Goal: Communication & Community: Participate in discussion

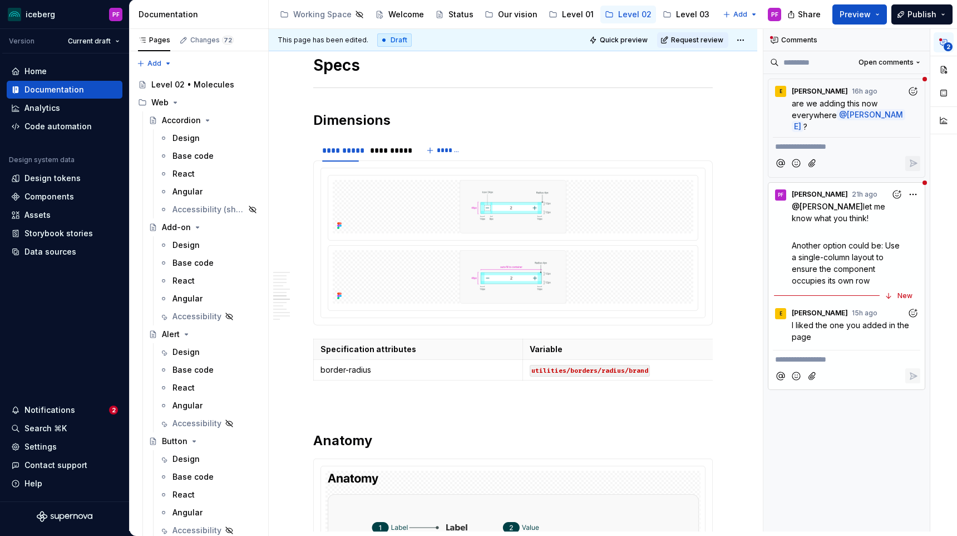
scroll to position [1502, 0]
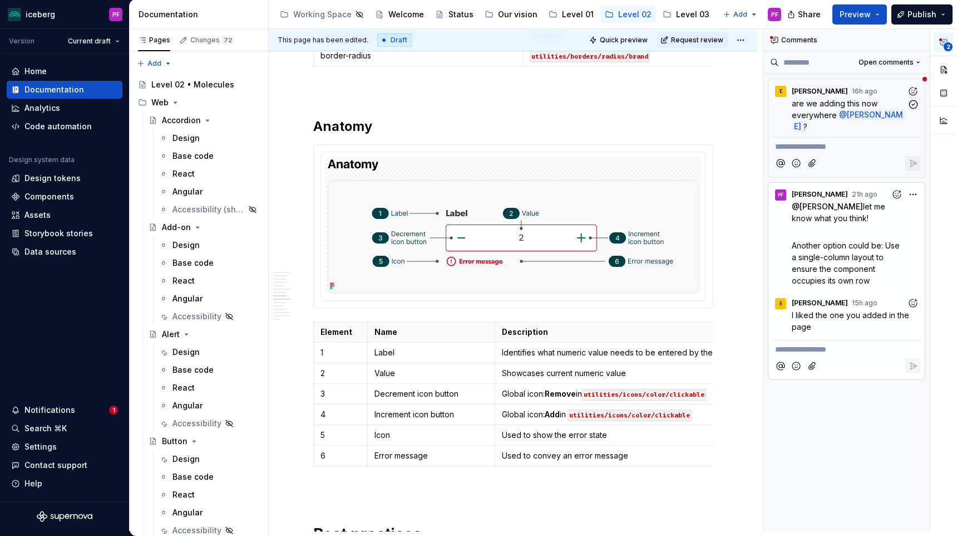
click at [851, 96] on div "E [PERSON_NAME] 16h ago" at bounding box center [847, 88] width 148 height 15
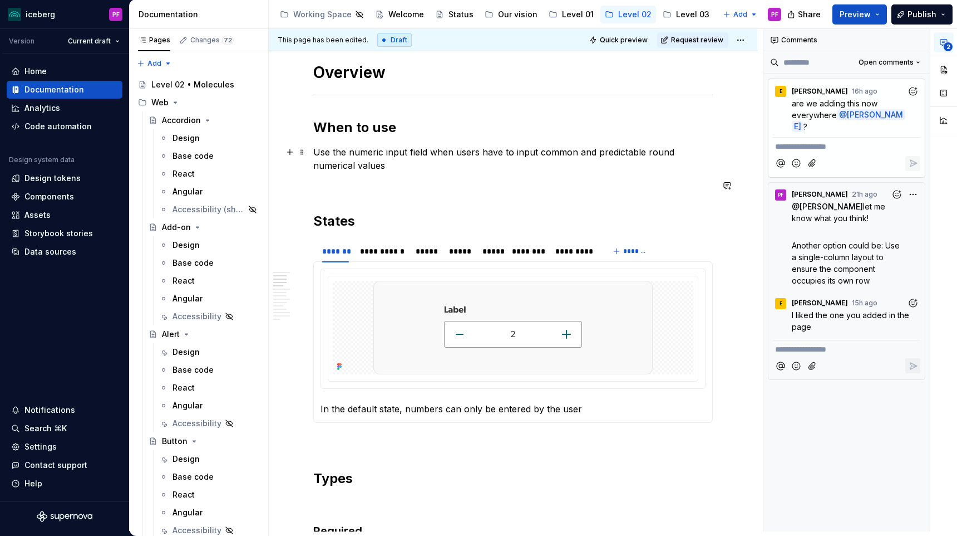
scroll to position [343, 0]
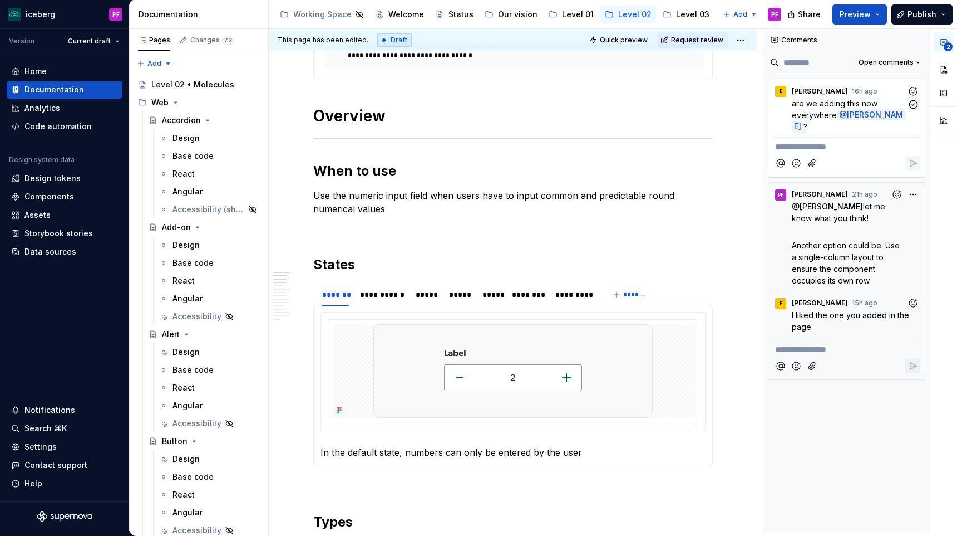
click at [851, 91] on div "E [PERSON_NAME] 16h ago" at bounding box center [847, 88] width 148 height 15
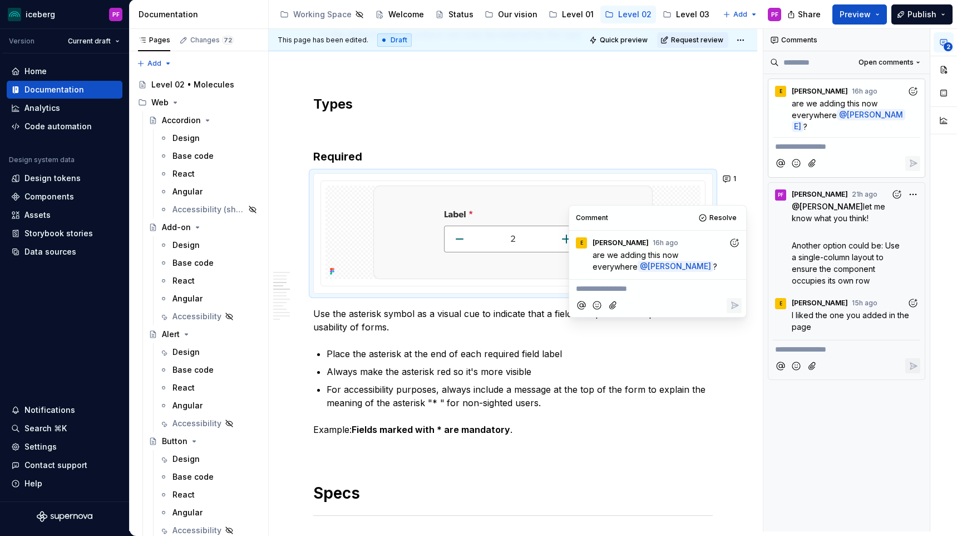
scroll to position [762, 0]
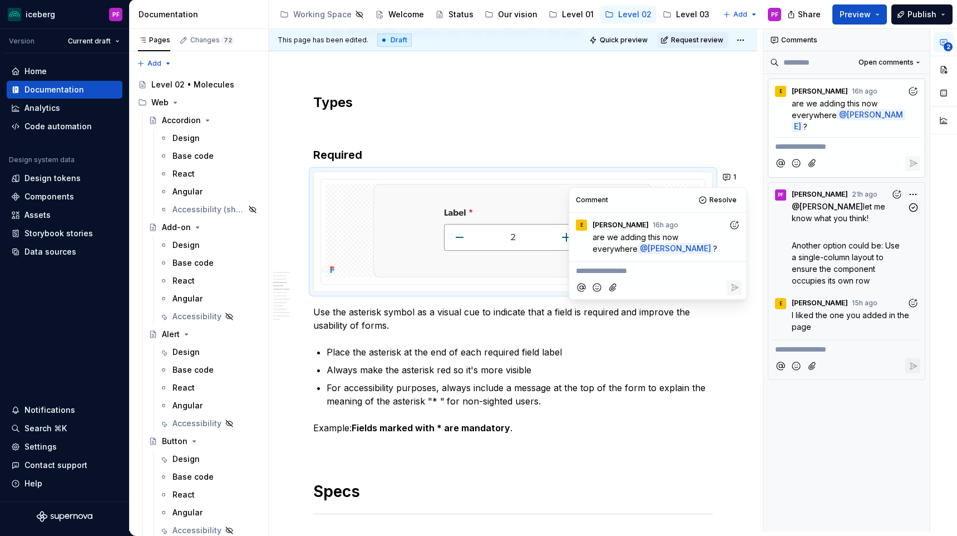
drag, startPoint x: 649, startPoint y: 205, endPoint x: 821, endPoint y: 217, distance: 171.9
click at [821, 217] on body "iceberg PF Version Current draft Home Documentation Analytics Code automation D…" at bounding box center [478, 268] width 957 height 536
click at [557, 151] on h3 "Required" at bounding box center [513, 155] width 400 height 16
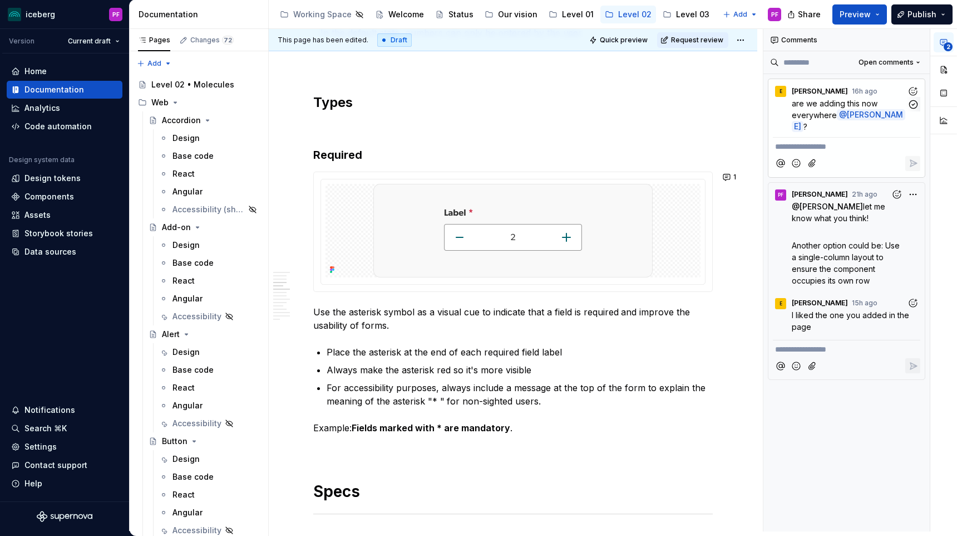
click at [869, 91] on div "E [PERSON_NAME] 16h ago" at bounding box center [847, 88] width 148 height 15
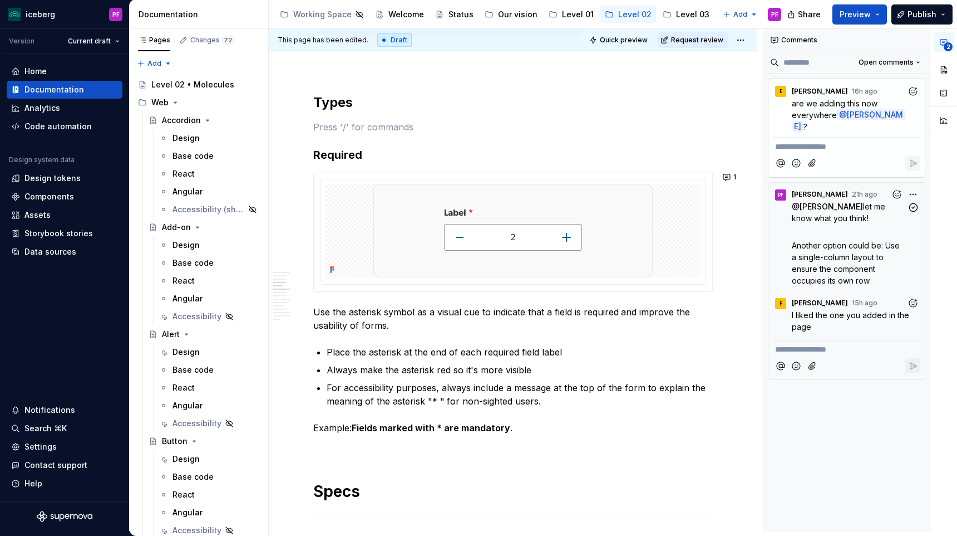
click at [908, 196] on div "**********" at bounding box center [861, 280] width 194 height 502
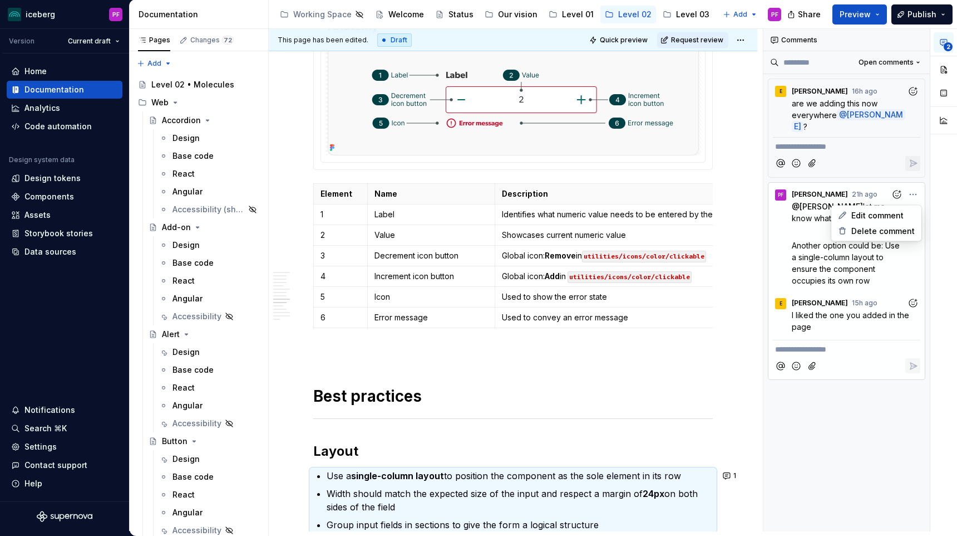
click at [554, 369] on html "iceberg PF Version Current draft Home Documentation Analytics Code automation D…" at bounding box center [478, 268] width 957 height 536
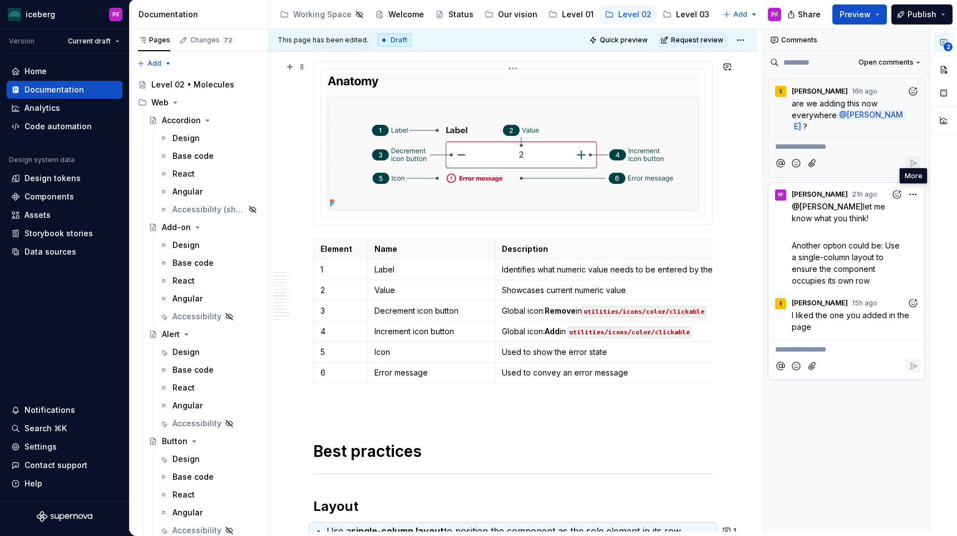
scroll to position [1255, 0]
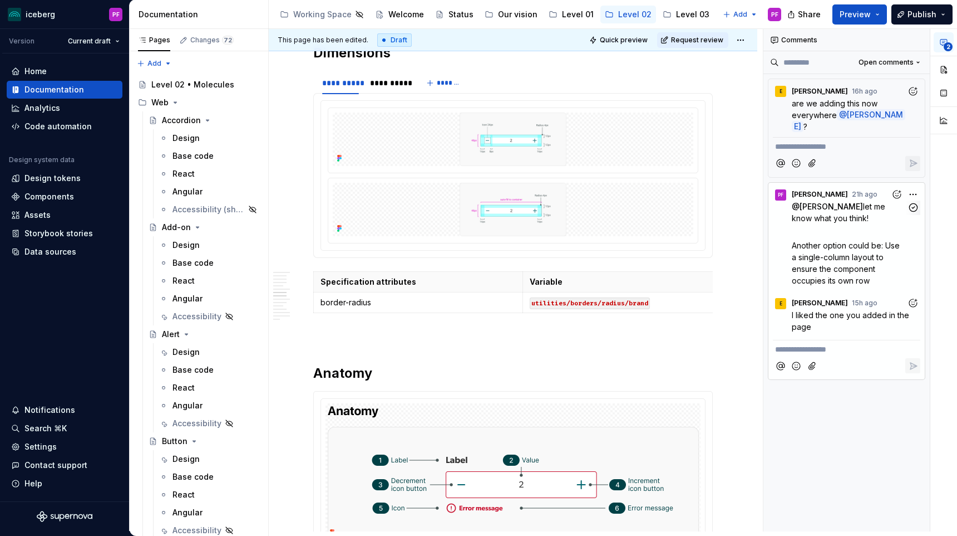
click at [912, 192] on div "**********" at bounding box center [861, 280] width 194 height 502
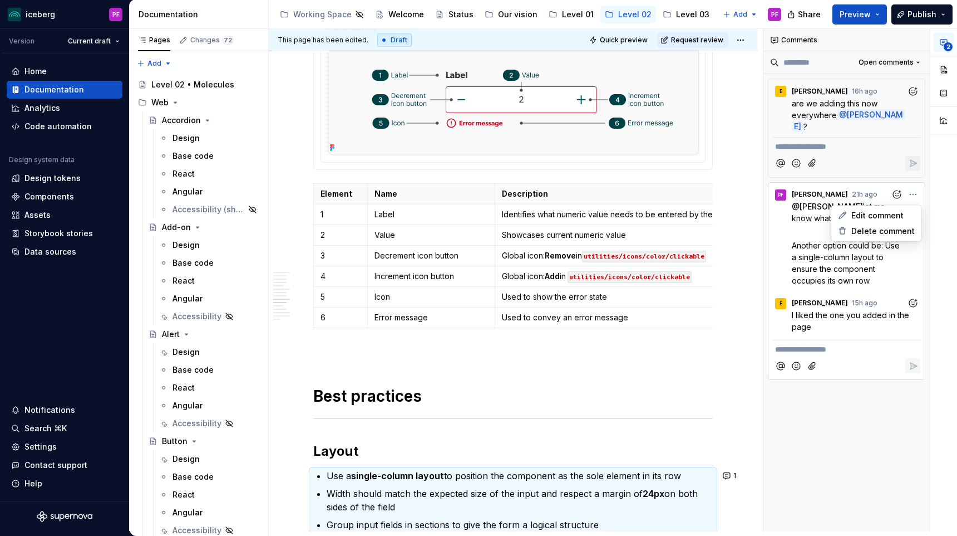
click at [863, 198] on div "**********" at bounding box center [861, 280] width 194 height 502
click at [910, 207] on icon "button" at bounding box center [914, 207] width 8 height 8
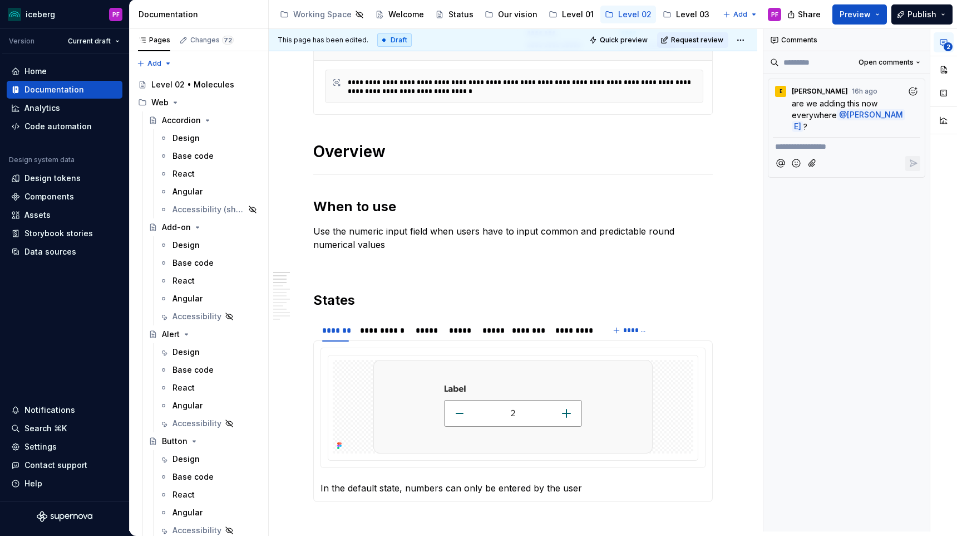
scroll to position [304, 0]
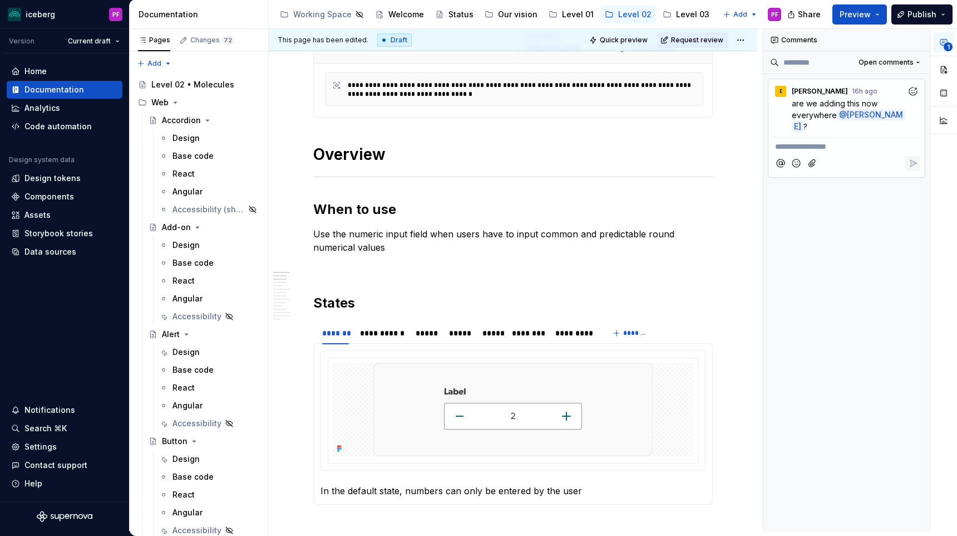
click at [799, 146] on p "**********" at bounding box center [846, 147] width 143 height 12
type textarea "*"
drag, startPoint x: 870, startPoint y: 158, endPoint x: 784, endPoint y: 146, distance: 86.0
click at [784, 146] on p "NO NOT NECESSARILY, [GEOGRAPHIC_DATA] THIS SECTION WAS SHOW" at bounding box center [846, 158] width 143 height 35
click at [795, 161] on span "No, not necessarily, but the phone input has the same" at bounding box center [839, 152] width 129 height 21
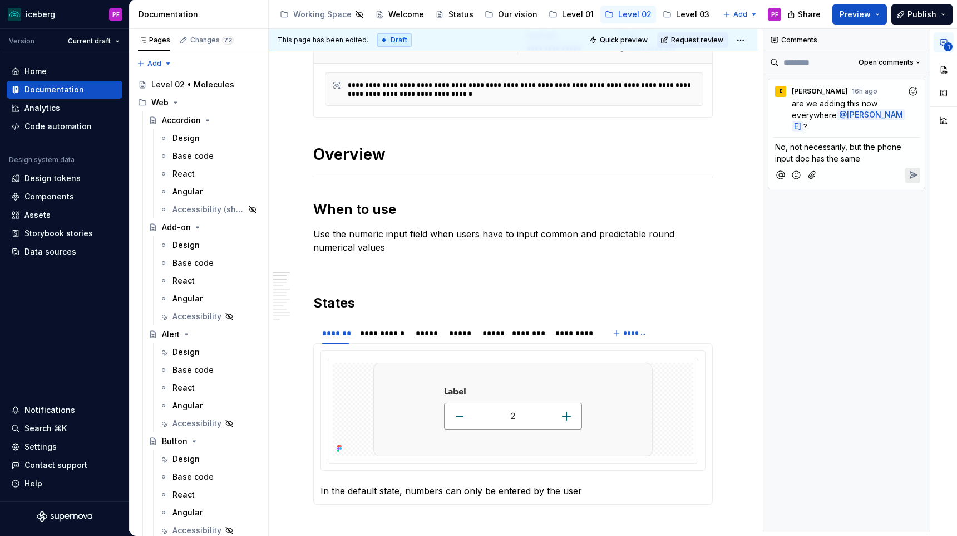
click at [863, 160] on span "No, not necessarily, but the phone input doc has the same" at bounding box center [839, 152] width 129 height 21
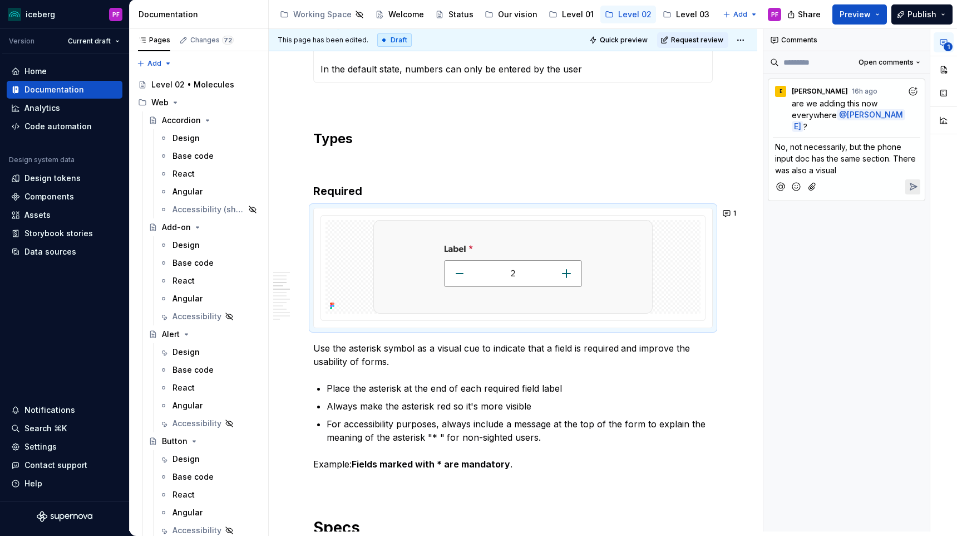
scroll to position [698, 0]
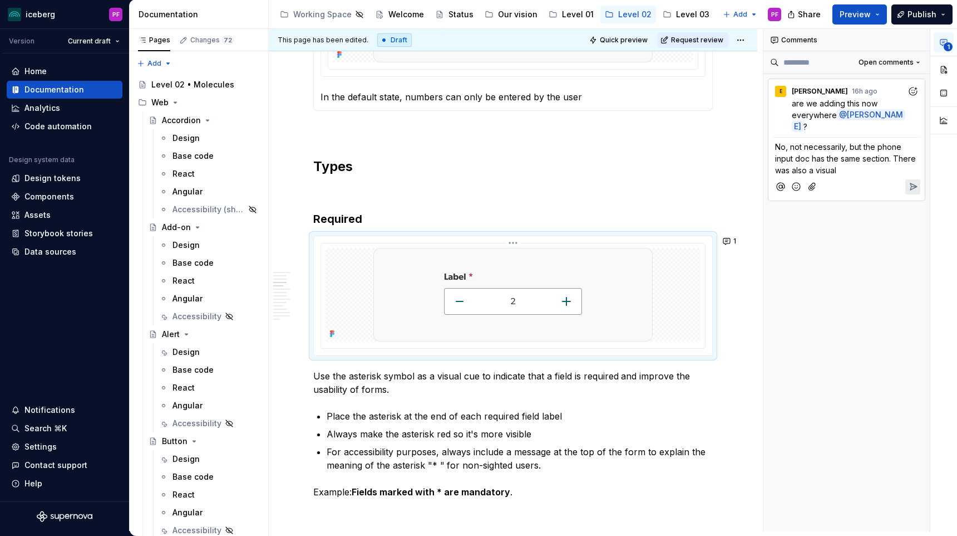
click at [333, 333] on icon at bounding box center [333, 333] width 2 height 2
click at [837, 170] on span "No, not necessarily, but the phone input doc has the same section. There was al…" at bounding box center [846, 158] width 143 height 33
drag, startPoint x: 896, startPoint y: 159, endPoint x: 916, endPoint y: 159, distance: 20.6
click at [916, 159] on span "No, not necessarily, but the phone input doc has the same section. There was al…" at bounding box center [846, 158] width 143 height 33
click at [815, 169] on span "No, not necessarily, but the phone input doc has the same section. This was als…" at bounding box center [843, 158] width 136 height 33
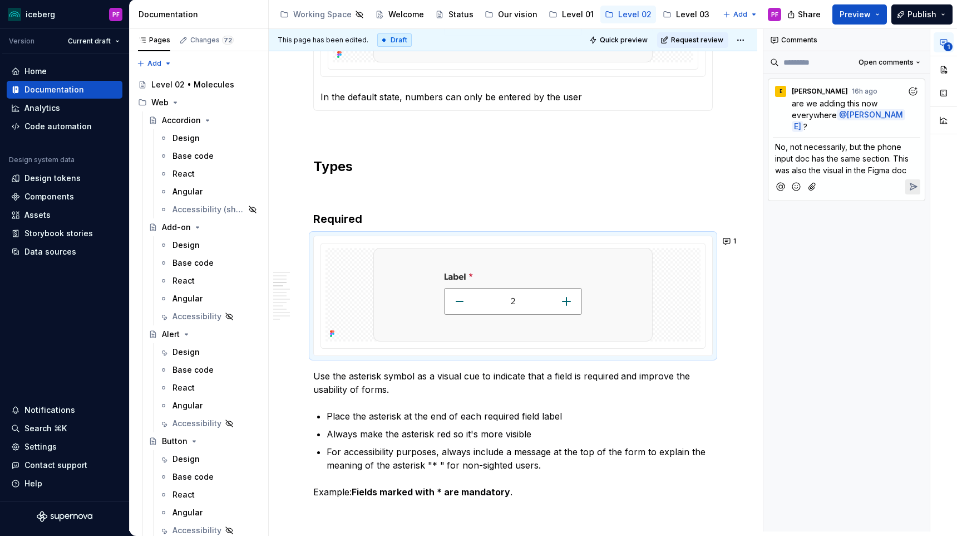
click at [908, 169] on span "No, not necessarily, but the phone input doc has the same section. This was als…" at bounding box center [843, 158] width 136 height 33
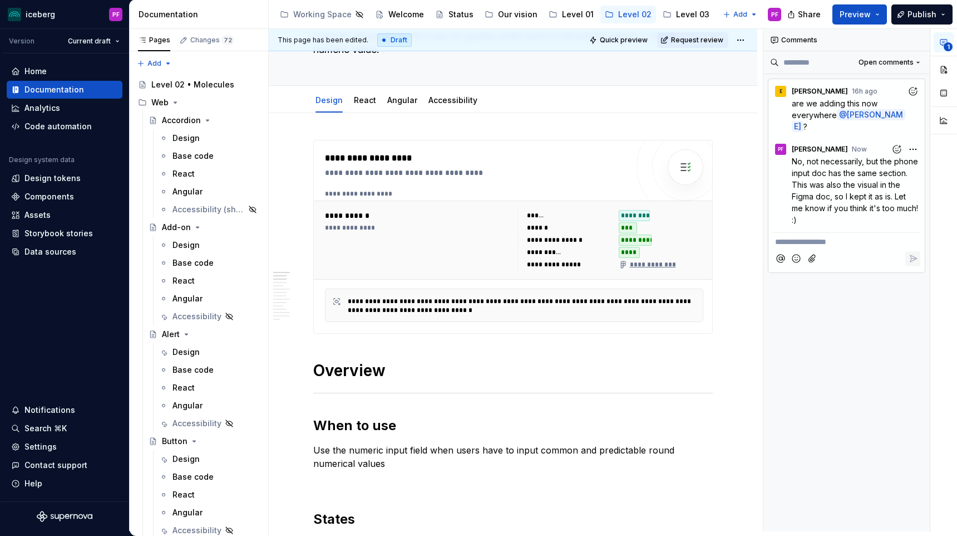
scroll to position [0, 0]
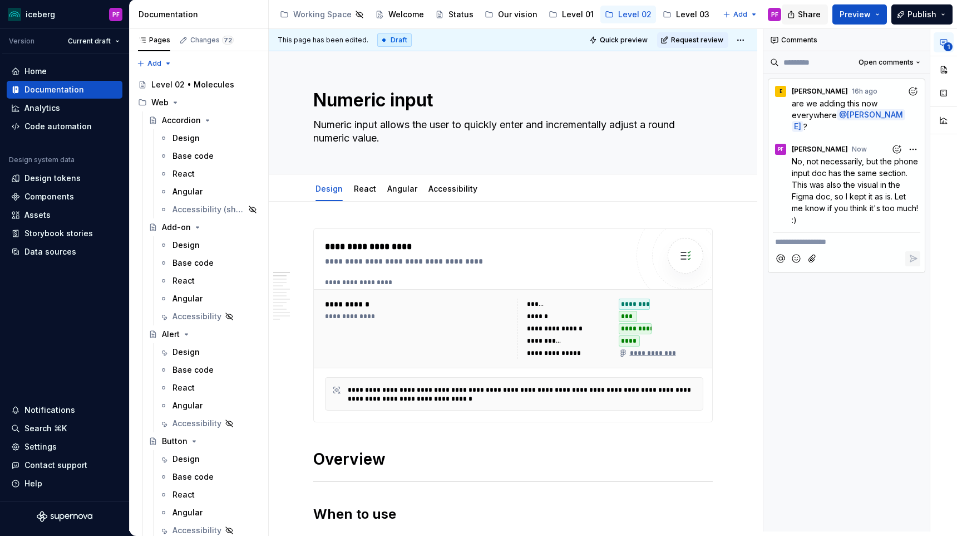
click at [807, 20] on button "Share" at bounding box center [805, 14] width 46 height 20
click at [458, 112] on textarea "Numeric input" at bounding box center [511, 100] width 400 height 27
click at [541, 111] on textarea "Numeric input" at bounding box center [511, 100] width 400 height 27
click at [952, 42] on button "1" at bounding box center [944, 42] width 20 height 20
click at [452, 100] on textarea "Numeric input" at bounding box center [511, 100] width 400 height 27
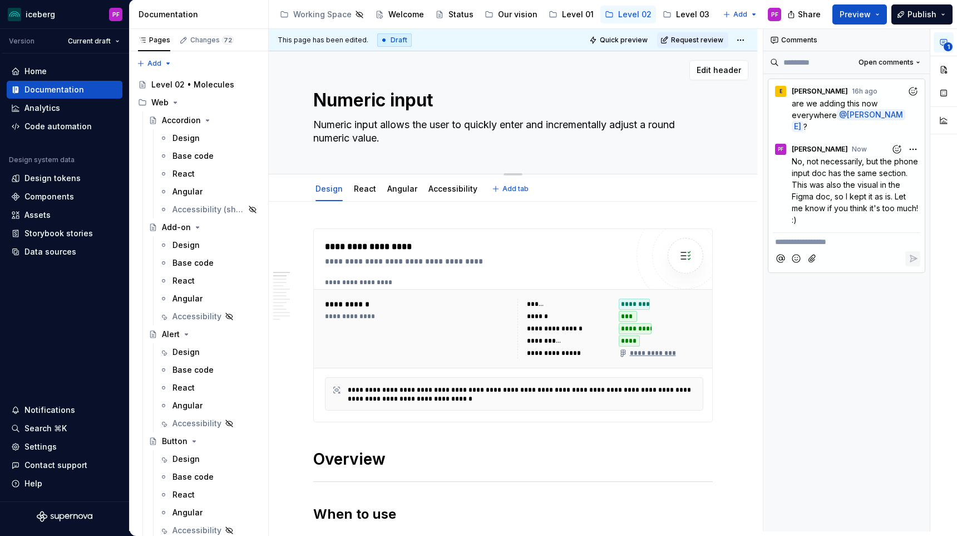
click at [690, 99] on textarea "Numeric input" at bounding box center [511, 100] width 400 height 27
click at [753, 37] on html "iceberg PF Version Current draft Home Documentation Analytics Code automation D…" at bounding box center [478, 268] width 957 height 536
click at [751, 37] on html "iceberg PF Version Current draft Home Documentation Analytics Code automation D…" at bounding box center [478, 268] width 957 height 536
click at [617, 130] on textarea "Numeric input allows the user to quickly enter and incrementally adjust a round…" at bounding box center [511, 131] width 400 height 31
click at [603, 164] on div "Numeric input Numeric input allows the user to quickly enter and incrementally …" at bounding box center [513, 112] width 400 height 122
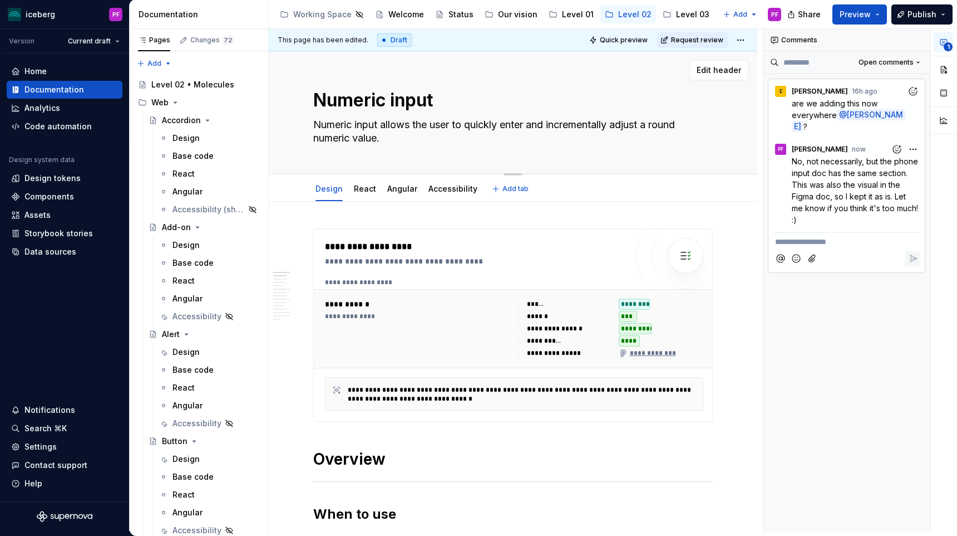
click at [433, 105] on textarea "Numeric input" at bounding box center [511, 100] width 400 height 27
click at [911, 65] on span "Open comments" at bounding box center [886, 62] width 55 height 9
click at [911, 65] on div "**********" at bounding box center [861, 280] width 194 height 502
click at [392, 240] on div "**********" at bounding box center [479, 246] width 308 height 13
click at [695, 131] on textarea "Numeric input allows the user to quickly enter and incrementally adjust a round…" at bounding box center [511, 131] width 400 height 31
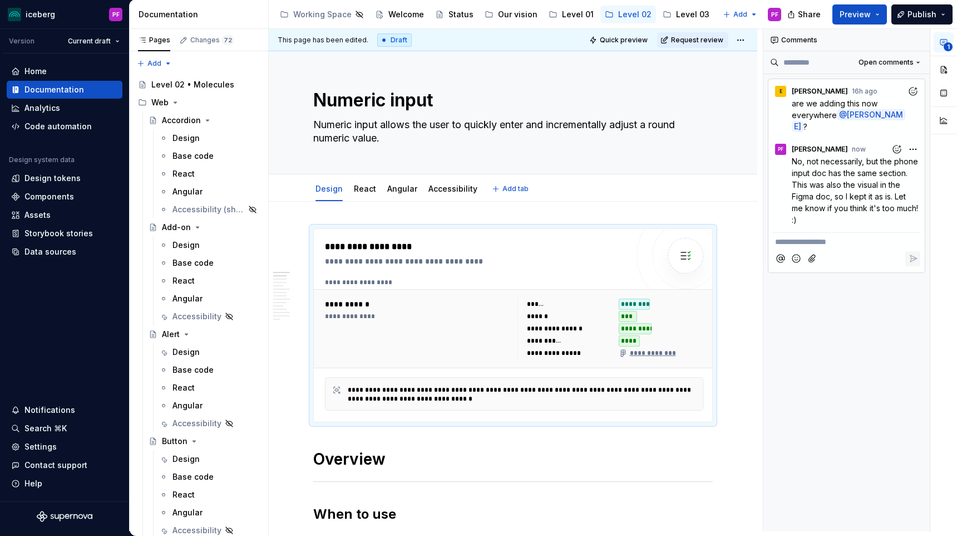
click at [605, 183] on div "Design React Angular Accessibility Add tab" at bounding box center [513, 188] width 413 height 24
click at [372, 468] on h1 "Overview" at bounding box center [513, 459] width 400 height 20
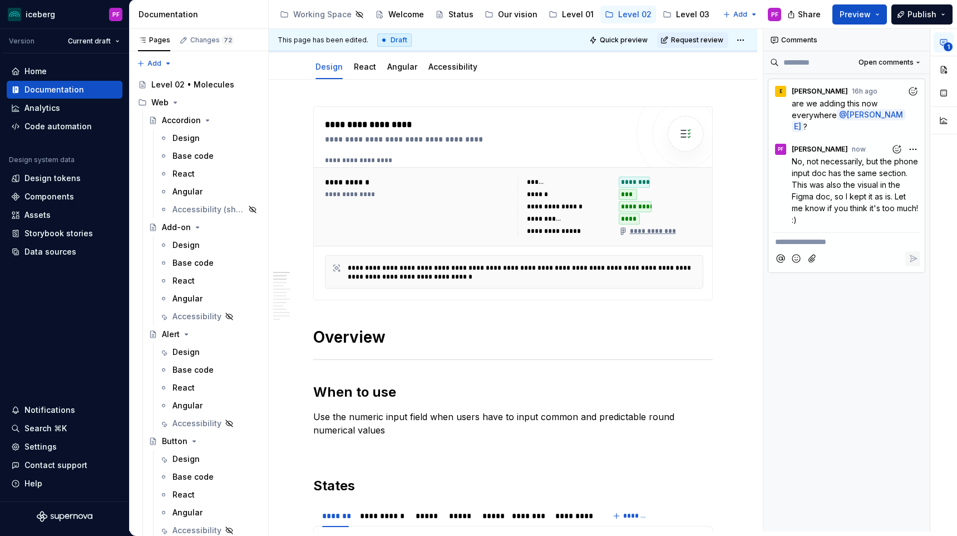
scroll to position [132, 0]
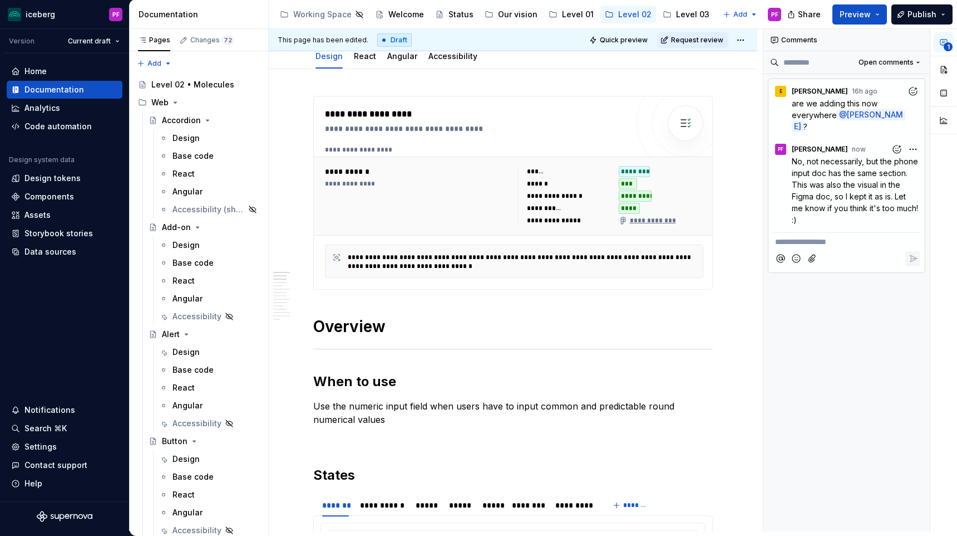
click at [394, 336] on h1 "Overview" at bounding box center [513, 326] width 400 height 20
click at [473, 386] on h2 "When to use" at bounding box center [513, 381] width 400 height 18
click at [694, 412] on p "Use the numeric input field when users have to input common and predictable rou…" at bounding box center [513, 412] width 400 height 27
click at [328, 403] on p "Use the numeric input field when users have to input common and predictable rou…" at bounding box center [513, 412] width 400 height 27
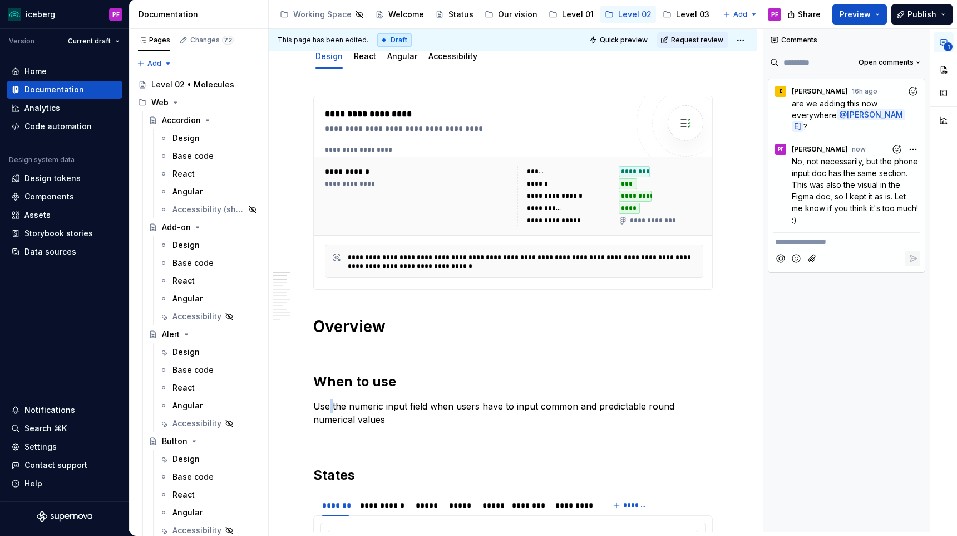
click at [328, 403] on p "Use the numeric input field when users have to input common and predictable rou…" at bounding box center [513, 412] width 400 height 27
click at [323, 401] on p "Use the numeric input field when users have to input common and predictable rou…" at bounding box center [513, 412] width 400 height 27
click at [376, 325] on h1 "Overview" at bounding box center [513, 326] width 400 height 20
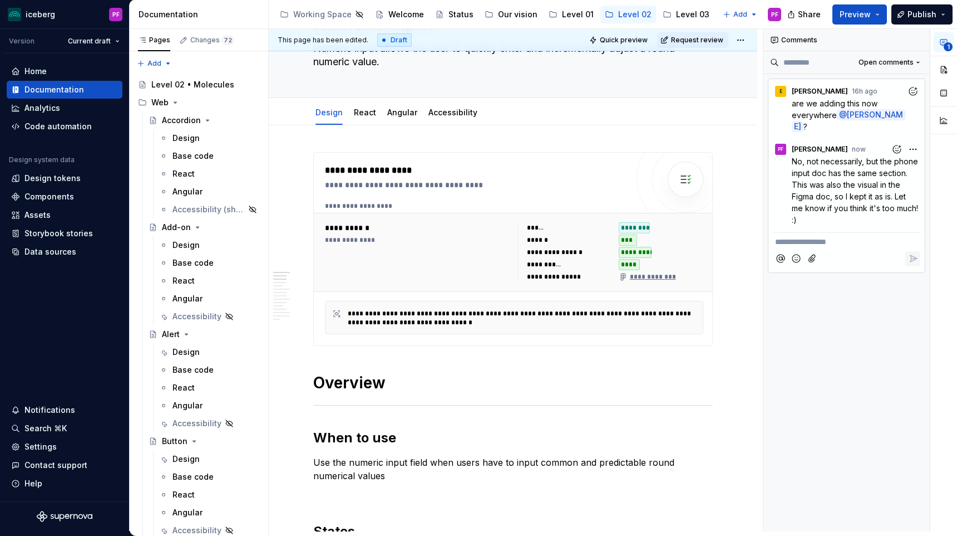
scroll to position [0, 0]
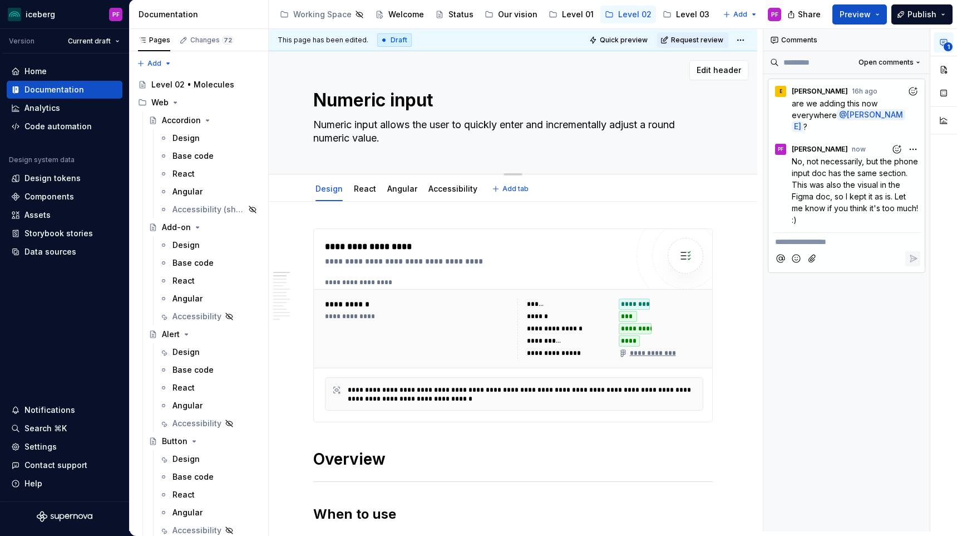
click at [350, 94] on textarea "Numeric input" at bounding box center [511, 100] width 400 height 27
click at [366, 94] on textarea "Numeric input" at bounding box center [511, 100] width 400 height 27
click at [348, 97] on textarea "Numeric input" at bounding box center [511, 100] width 400 height 27
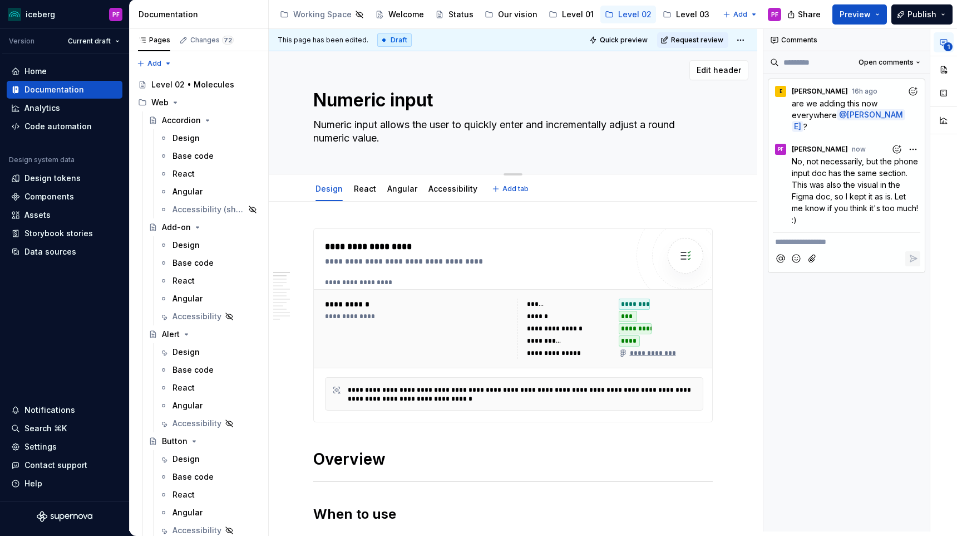
click at [420, 100] on textarea "Numeric input" at bounding box center [511, 100] width 400 height 27
click at [426, 101] on textarea "Numeric input" at bounding box center [511, 100] width 400 height 27
click at [434, 98] on textarea "Numeric input" at bounding box center [511, 100] width 400 height 27
click at [362, 455] on h1 "Overview" at bounding box center [513, 459] width 400 height 20
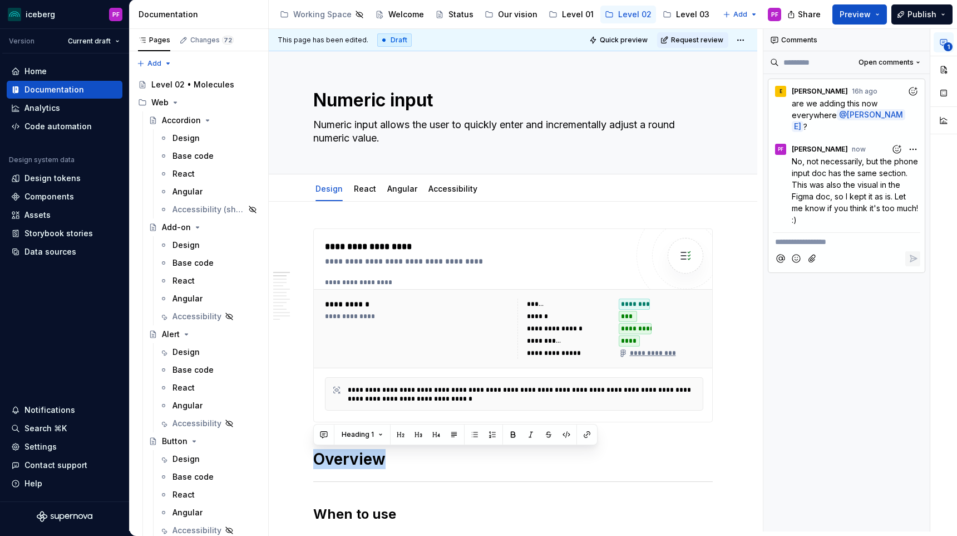
click at [362, 455] on h1 "Overview" at bounding box center [513, 459] width 400 height 20
click at [345, 99] on textarea "Numeric input" at bounding box center [511, 100] width 400 height 27
click at [343, 124] on textarea "Numeric input allows the user to quickly enter and incrementally adjust a round…" at bounding box center [511, 131] width 400 height 31
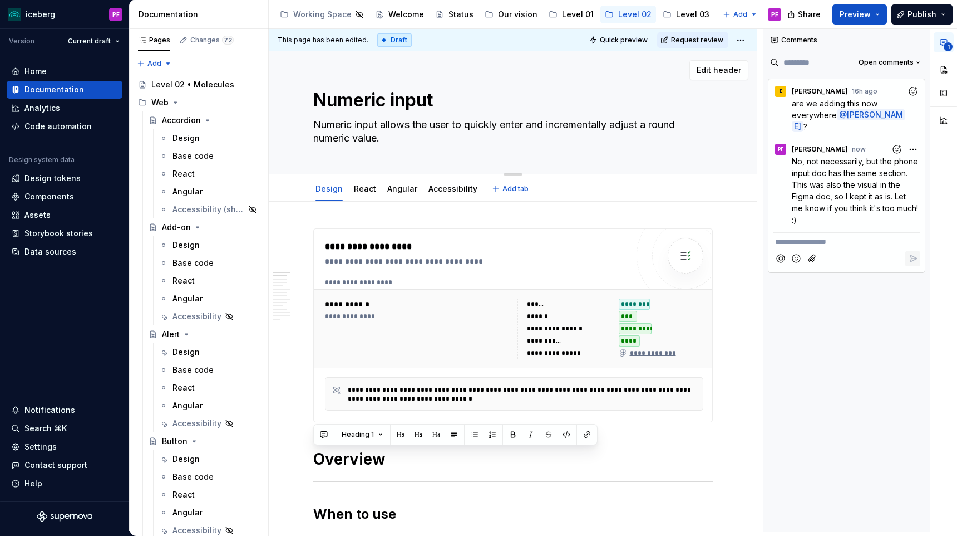
click at [343, 124] on textarea "Numeric input allows the user to quickly enter and incrementally adjust a round…" at bounding box center [511, 131] width 400 height 31
click at [337, 189] on link "Design" at bounding box center [329, 188] width 27 height 9
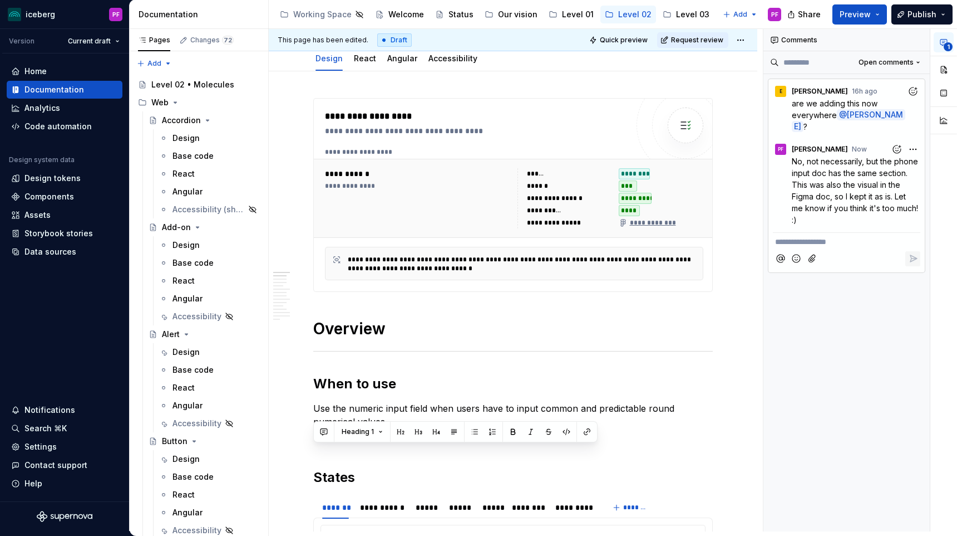
scroll to position [138, 0]
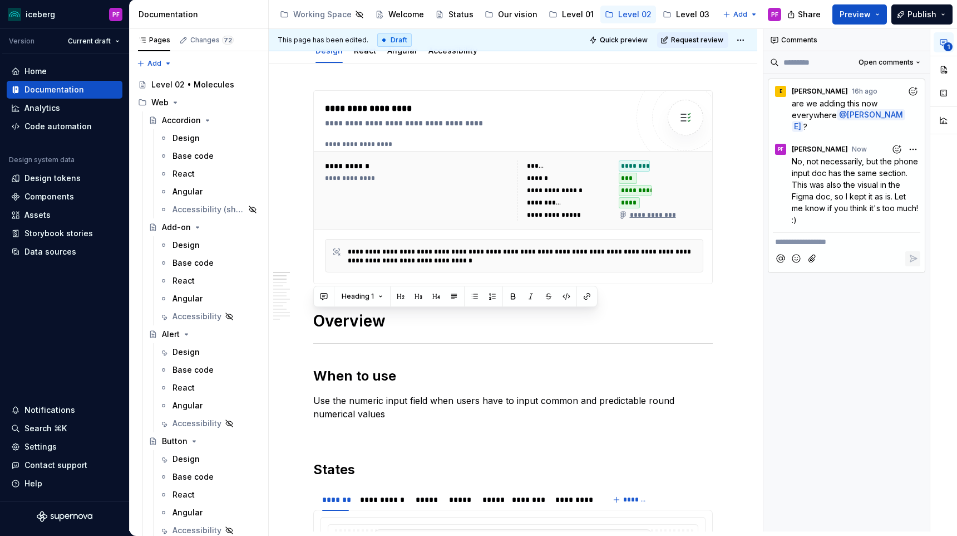
type textarea "*"
click at [328, 325] on h1 "Overview" at bounding box center [513, 321] width 400 height 20
click at [317, 322] on h1 "Overview" at bounding box center [513, 321] width 400 height 20
click at [316, 314] on h1 "Overview" at bounding box center [513, 321] width 400 height 20
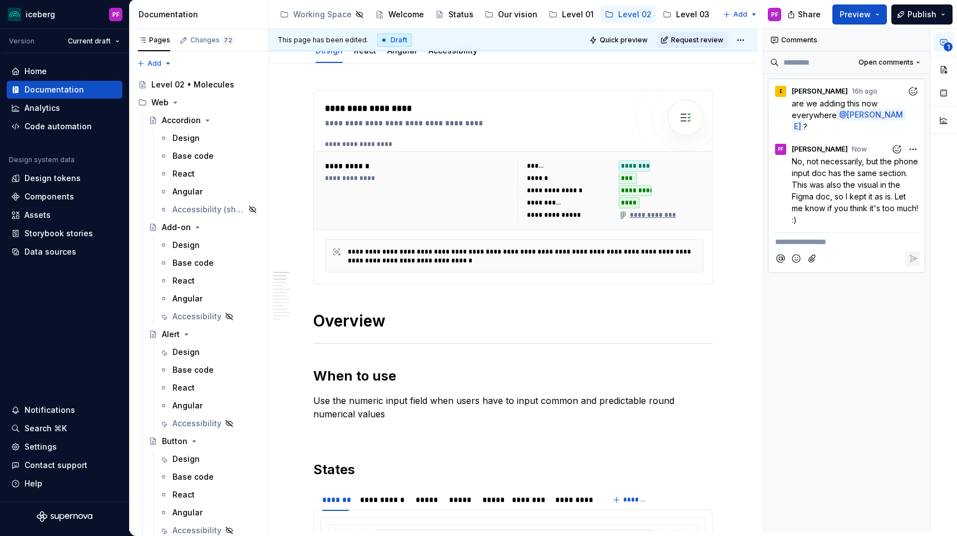
click at [321, 320] on h1 "Overview" at bounding box center [513, 321] width 400 height 20
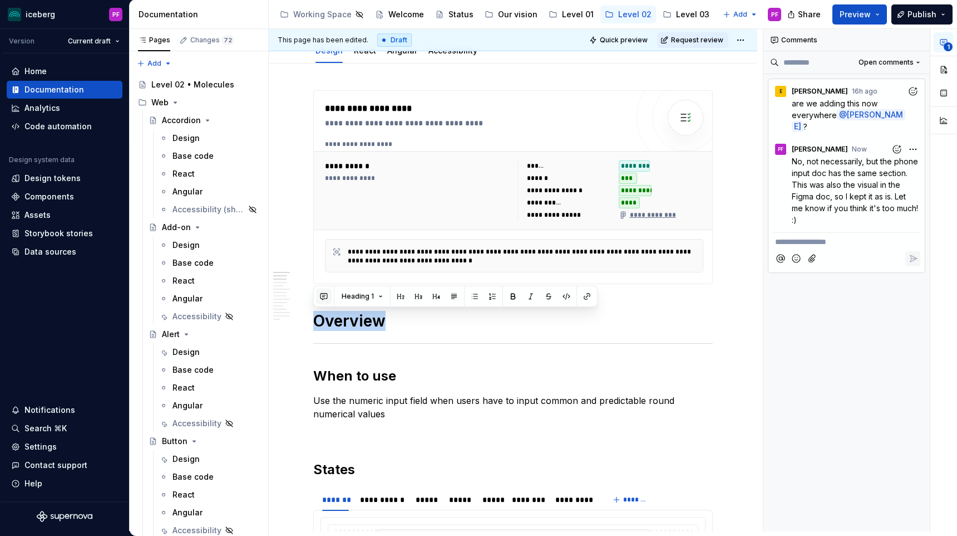
click at [322, 298] on button "button" at bounding box center [324, 296] width 16 height 16
click at [355, 303] on span "[PERSON_NAME]" at bounding box center [361, 301] width 63 height 11
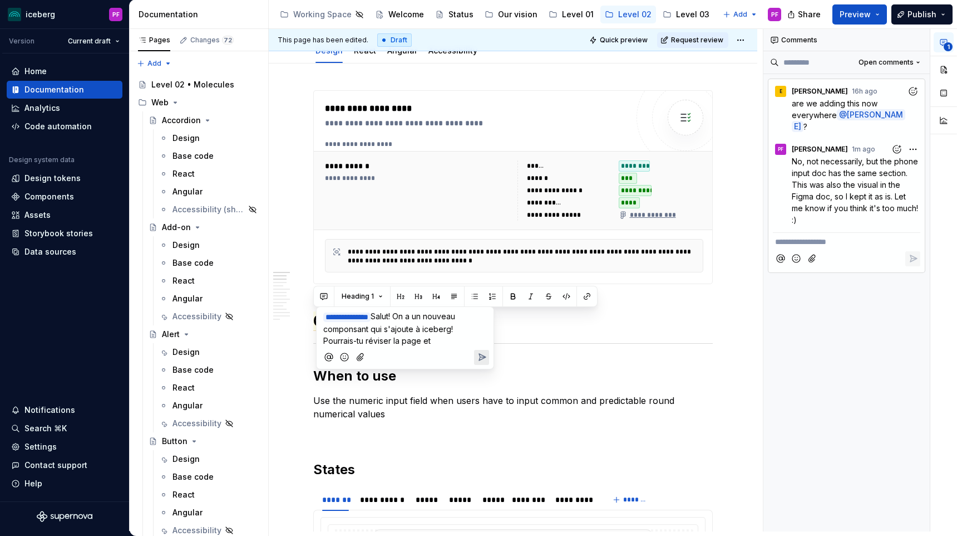
click at [416, 316] on span "Salut! On a un nouveau componsant qui s'ajoute à iceberg! Pourrais-tu réviser l…" at bounding box center [390, 328] width 134 height 34
click at [436, 340] on p "**********" at bounding box center [405, 328] width 164 height 36
drag, startPoint x: 435, startPoint y: 342, endPoint x: 324, endPoint y: 340, distance: 111.4
click at [324, 340] on p "**********" at bounding box center [405, 328] width 164 height 36
click at [434, 340] on p "**********" at bounding box center [405, 328] width 164 height 36
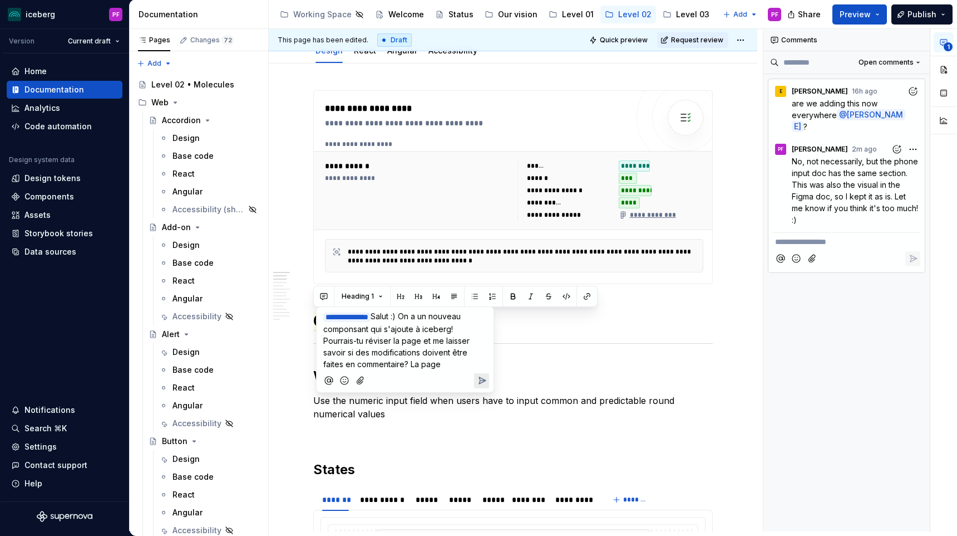
drag, startPoint x: 440, startPoint y: 366, endPoint x: 411, endPoint y: 365, distance: 29.6
click at [411, 365] on span "Salut :) On a un nouveau componsant qui s'ajoute à iceberg! Pourrais-tu réviser…" at bounding box center [397, 339] width 149 height 57
click at [451, 329] on span "Salut :) On a un nouveau componsant qui s'ajoute à iceberg! Pourrais-tu réviser…" at bounding box center [397, 339] width 149 height 57
click at [405, 365] on span "Salut :) On a un nouveau componsant qui s'ajoute à iceberg ! Pourrais-tu révise…" at bounding box center [397, 339] width 149 height 57
click at [419, 365] on p "**********" at bounding box center [405, 340] width 164 height 60
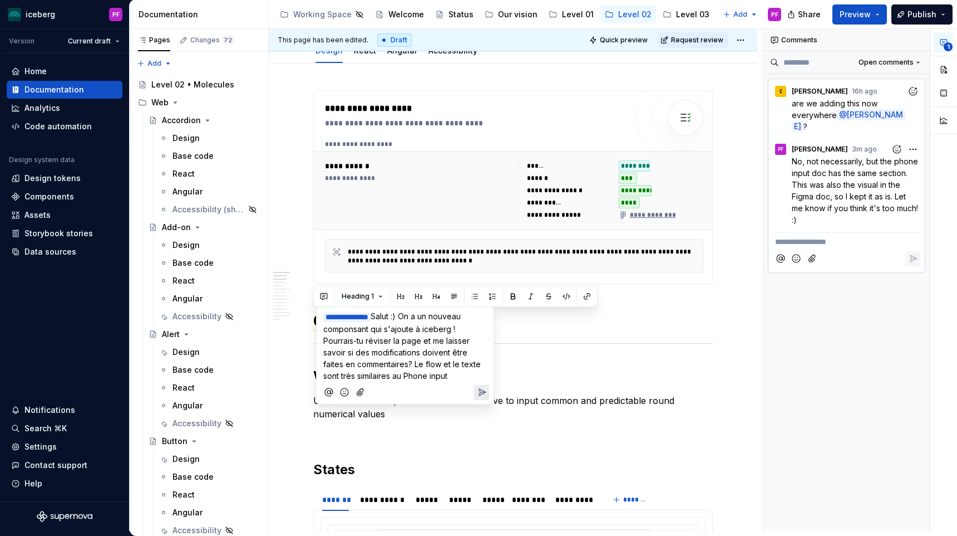
click at [481, 387] on icon "Send" at bounding box center [482, 391] width 11 height 11
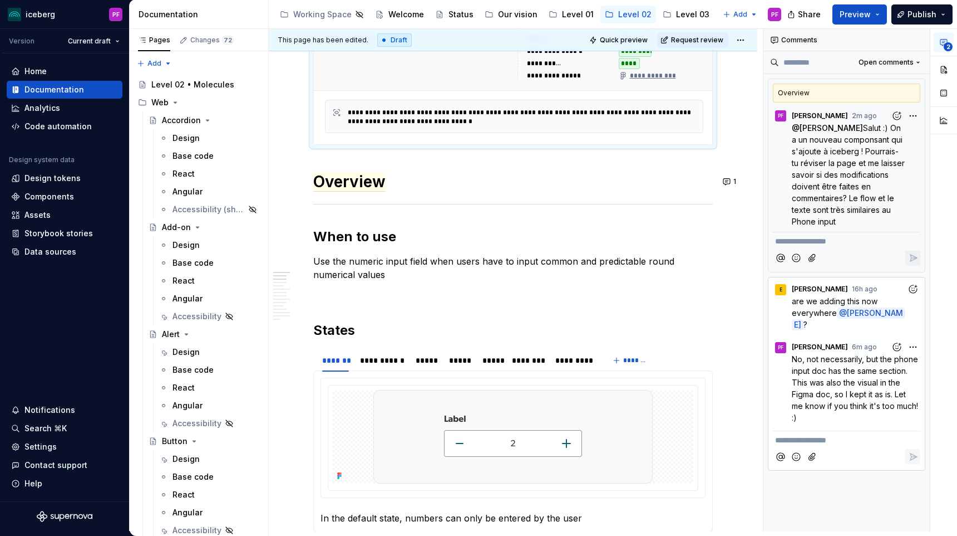
scroll to position [0, 0]
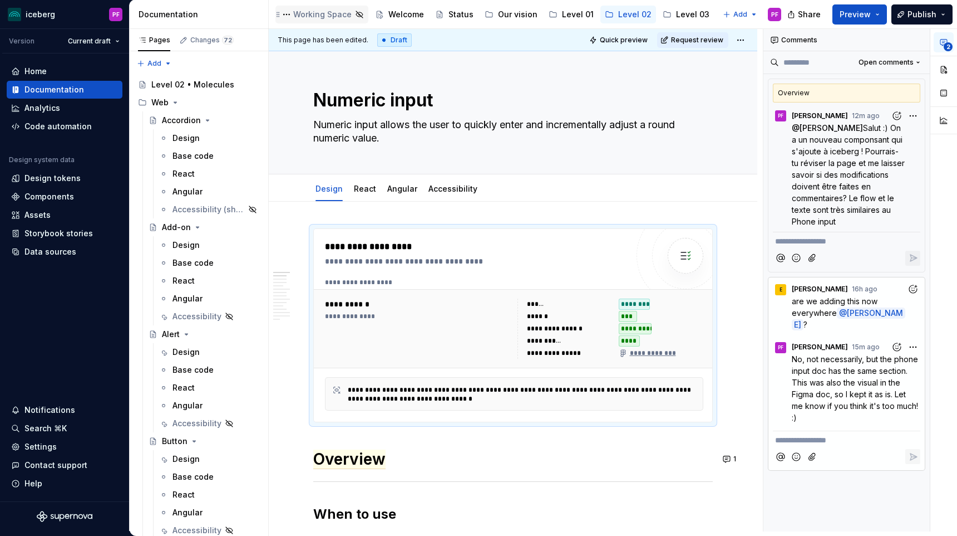
type textarea "*"
